Goal: Find specific page/section: Find specific page/section

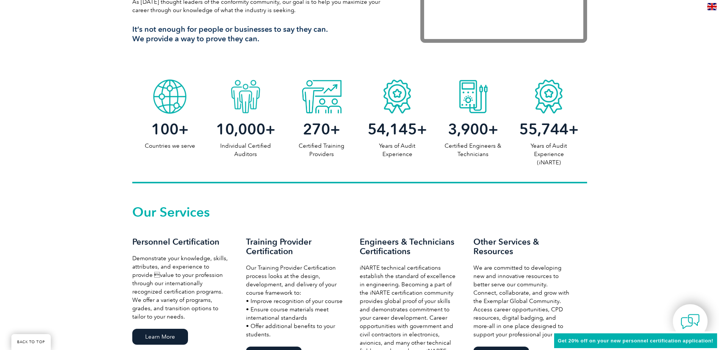
scroll to position [379, 0]
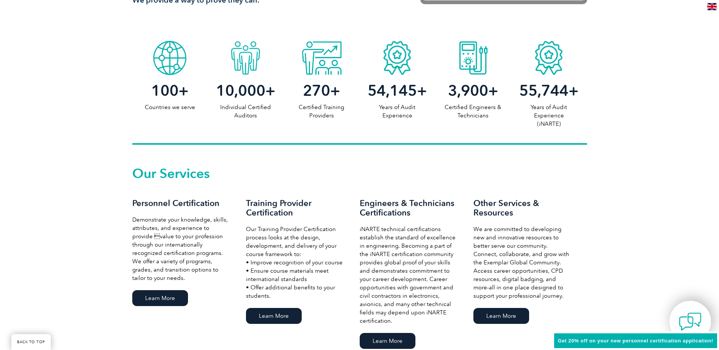
click at [686, 314] on img at bounding box center [689, 321] width 23 height 23
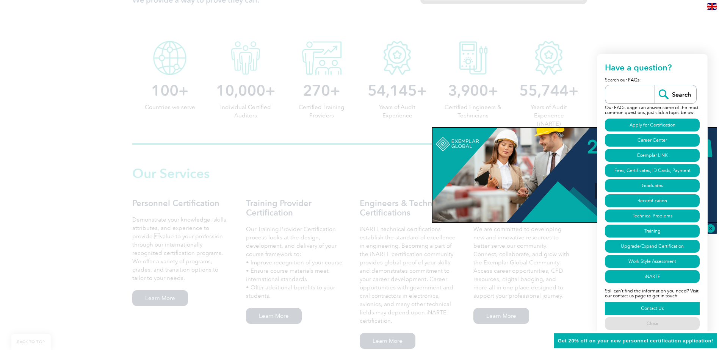
click at [655, 309] on link "Contact Us" at bounding box center [652, 308] width 95 height 13
